Goal: Find specific page/section: Find specific page/section

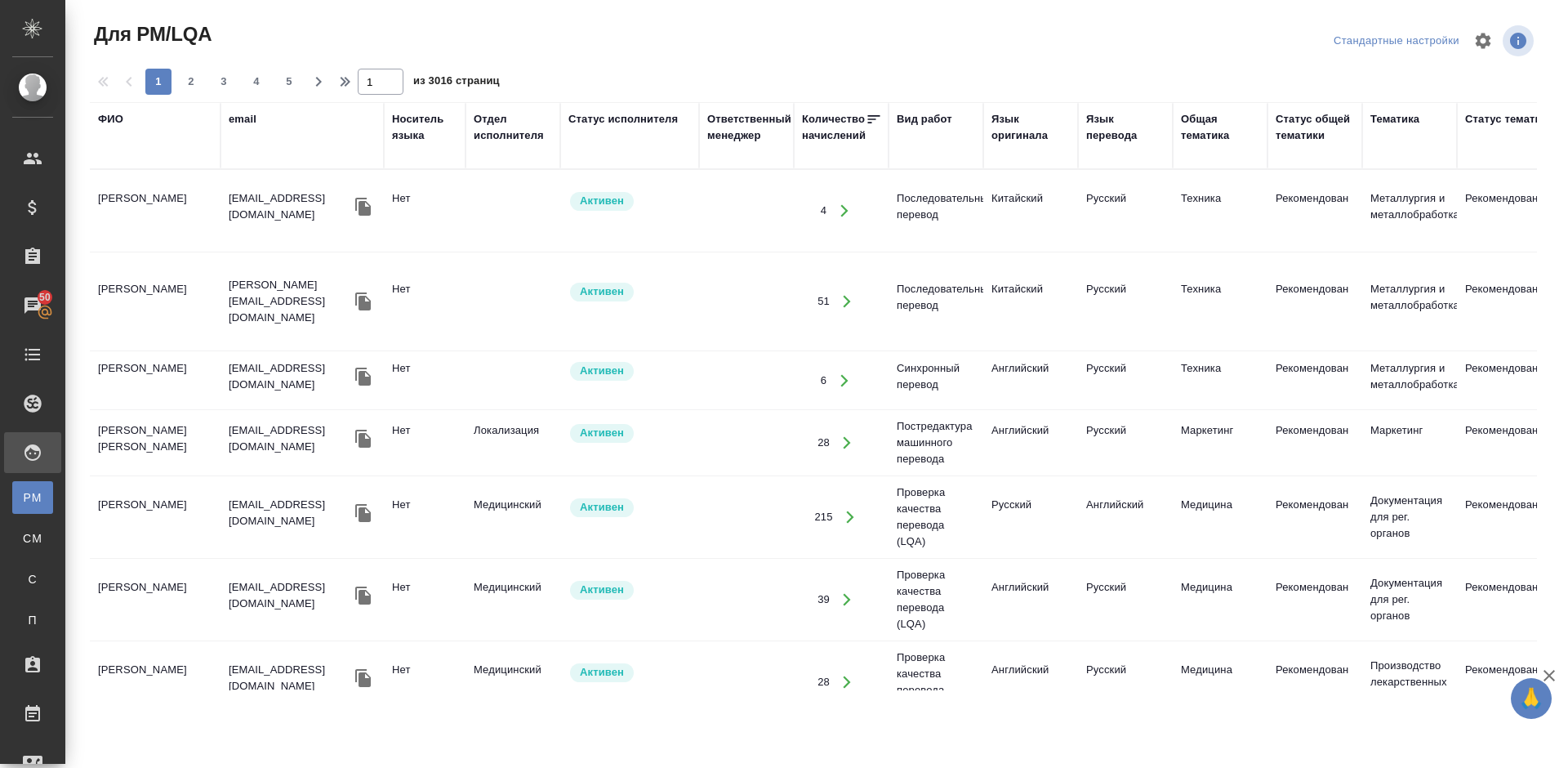
click at [119, 122] on div "ФИО" at bounding box center [110, 120] width 25 height 16
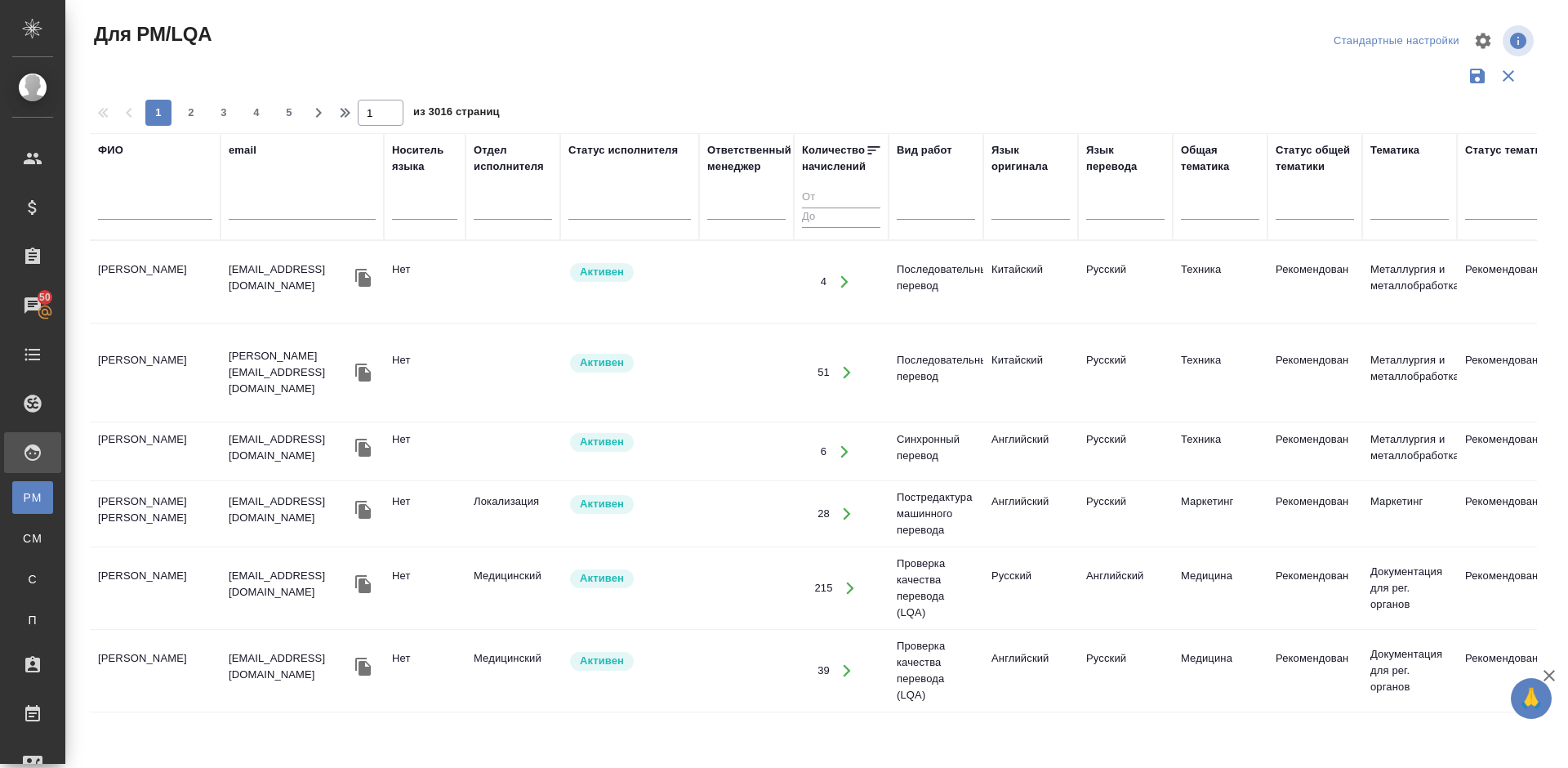
click at [167, 209] on input "text" at bounding box center [154, 209] width 114 height 21
type input "[PERSON_NAME]"
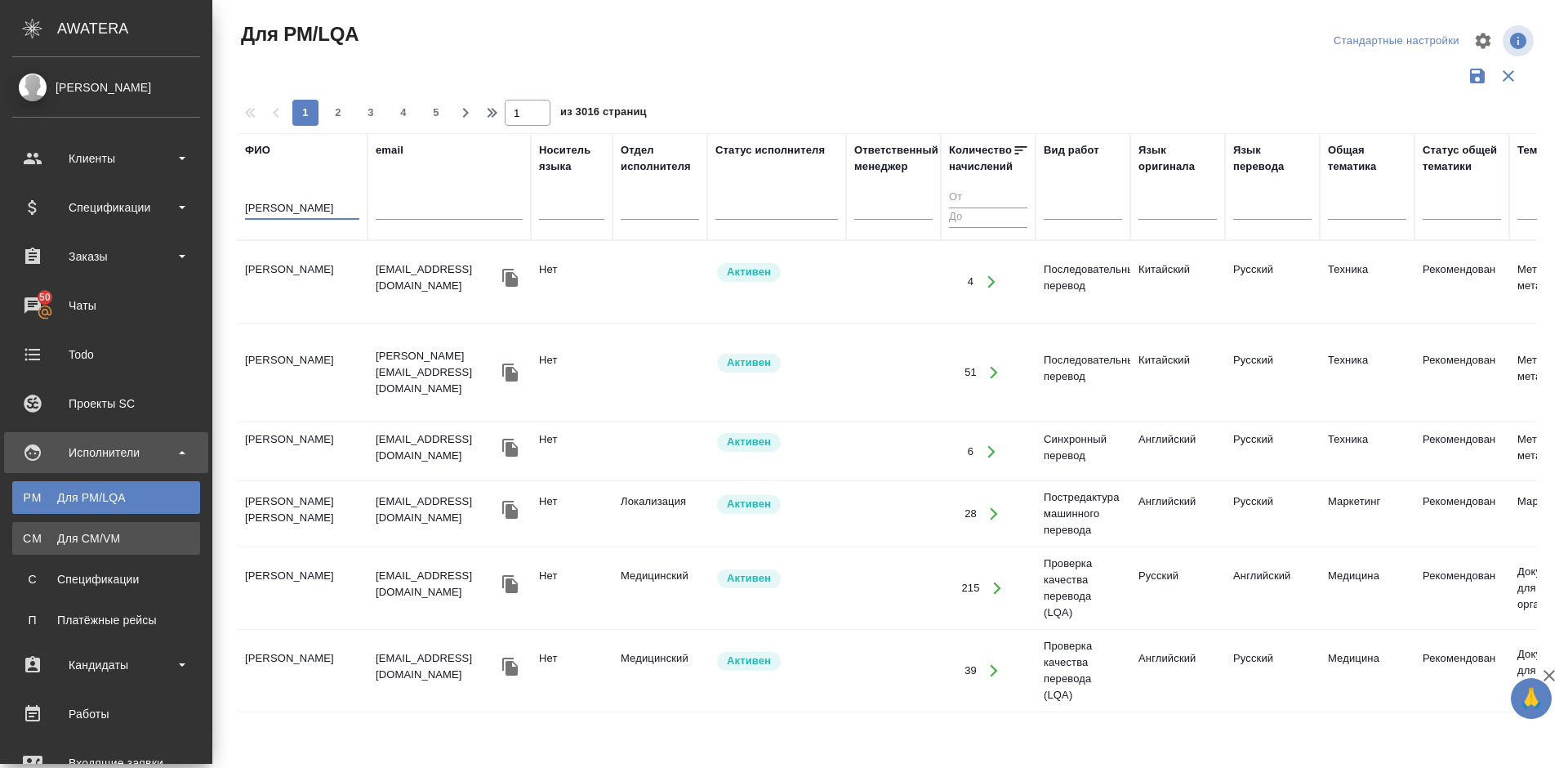
click at [75, 535] on div "Для CM/VM" at bounding box center [107, 539] width 171 height 16
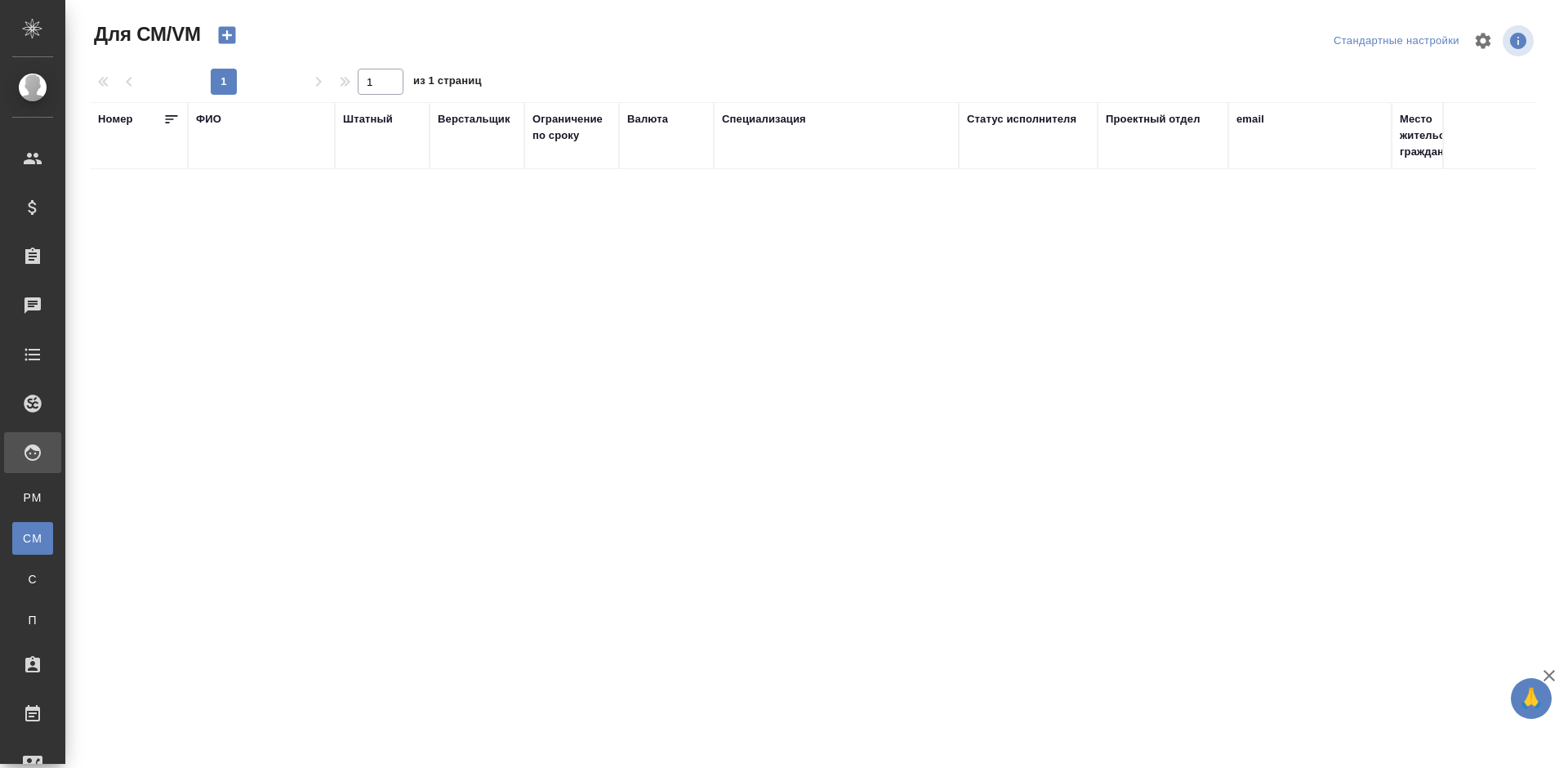
click at [216, 121] on div "ФИО" at bounding box center [208, 120] width 25 height 16
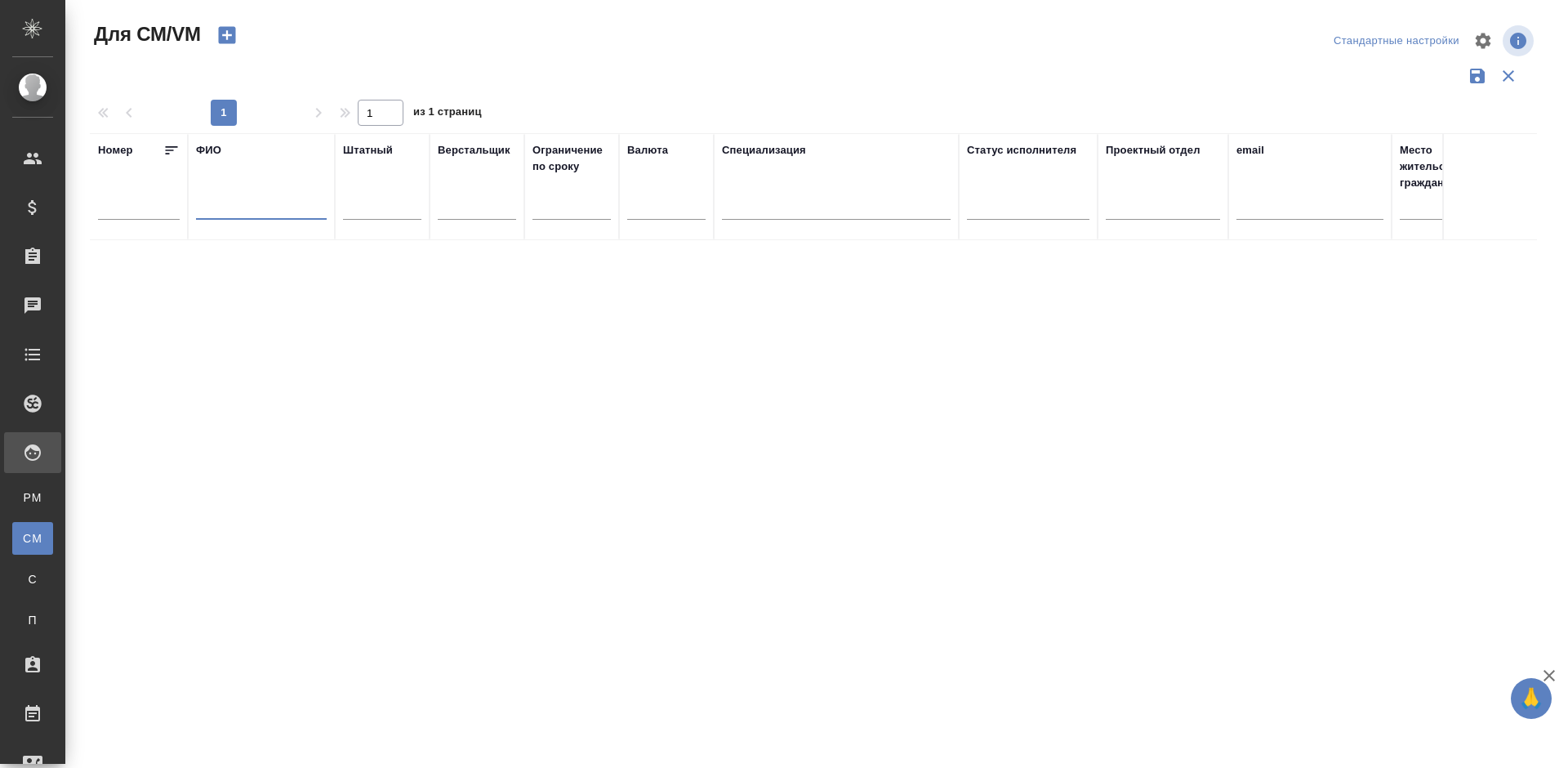
click at [266, 207] on input "text" at bounding box center [261, 209] width 130 height 21
type input "Лешин"
